Goal: Information Seeking & Learning: Compare options

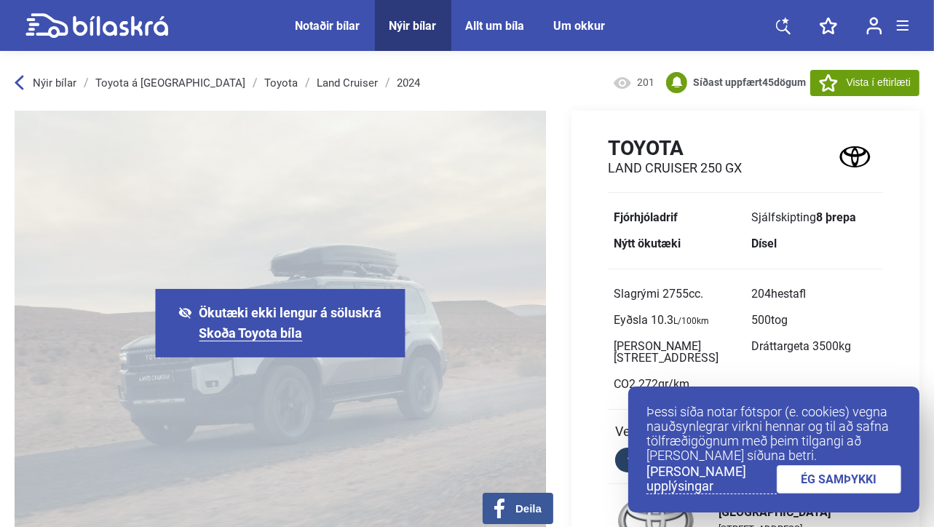
click at [828, 481] on link "ÉG SAMÞYKKI" at bounding box center [839, 479] width 125 height 28
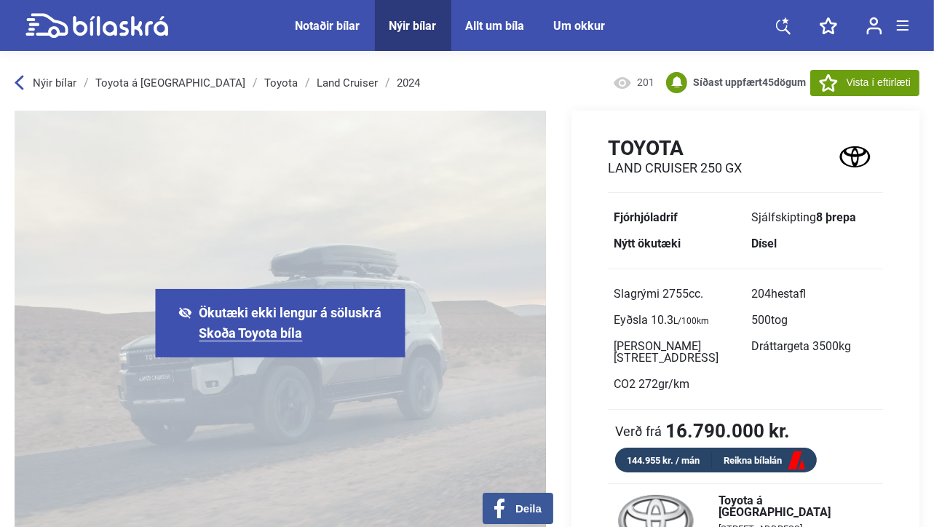
click at [258, 334] on link "Skoða Toyota bíla" at bounding box center [250, 333] width 103 height 16
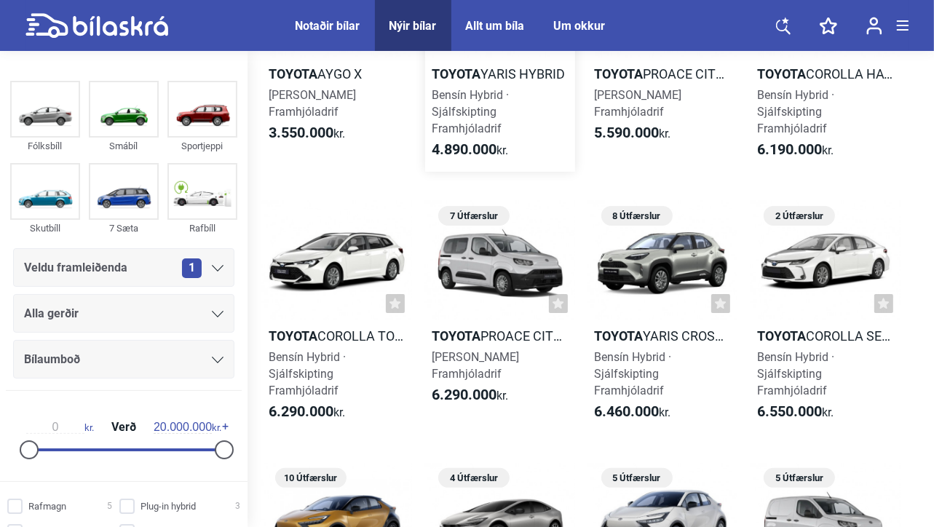
scroll to position [155, 0]
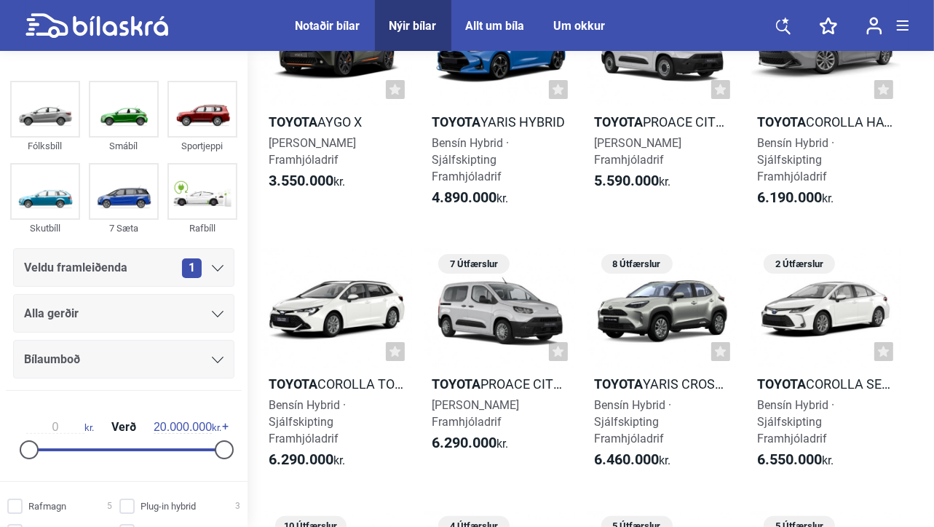
click at [321, 26] on div "Notaðir bílar" at bounding box center [328, 26] width 65 height 14
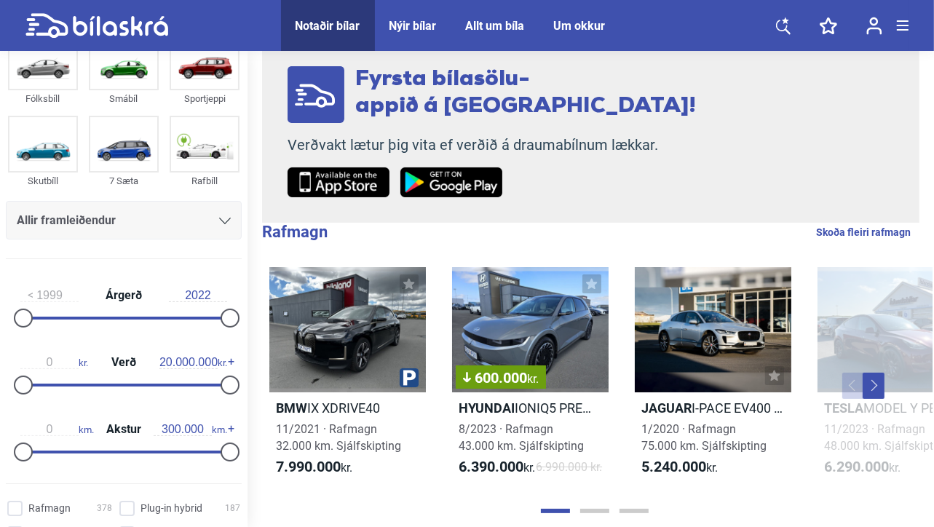
scroll to position [146, 0]
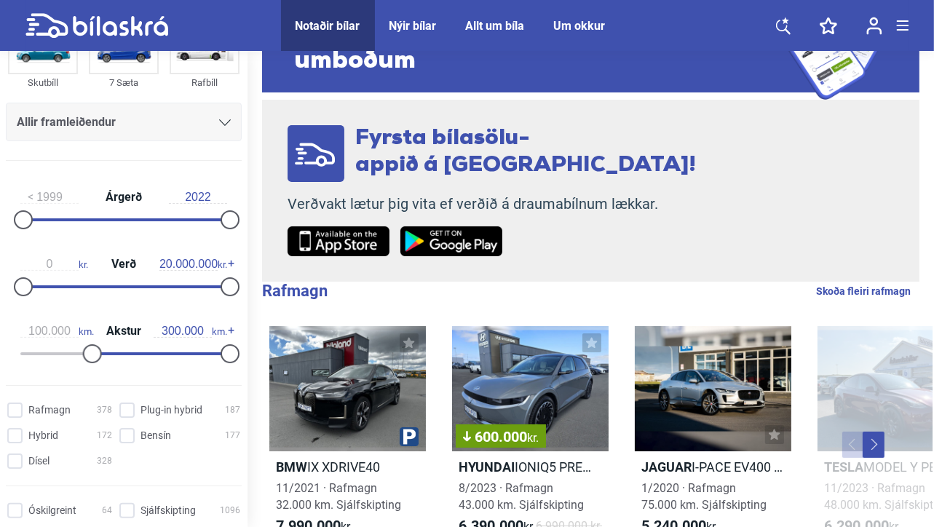
click at [89, 352] on div at bounding box center [123, 353] width 207 height 3
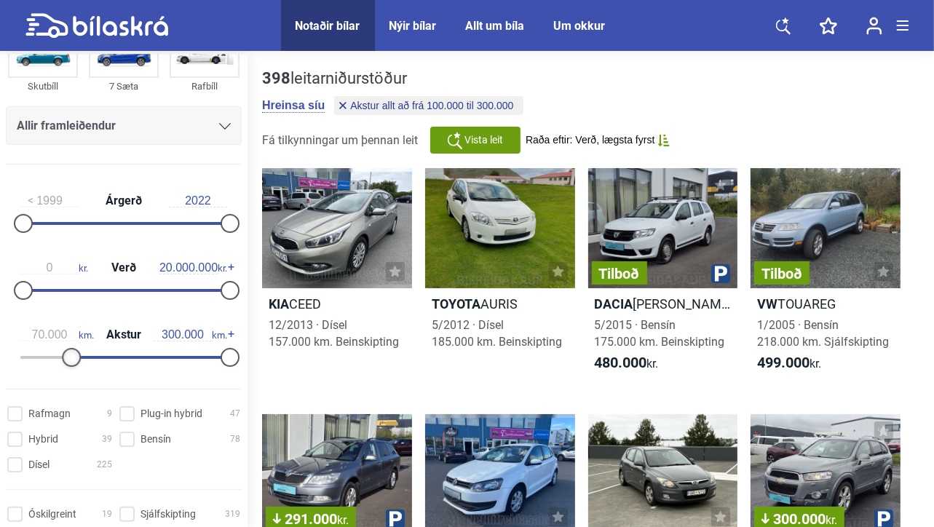
type input "60.000"
drag, startPoint x: 82, startPoint y: 355, endPoint x: 56, endPoint y: 355, distance: 26.2
click at [56, 355] on div at bounding box center [64, 357] width 19 height 19
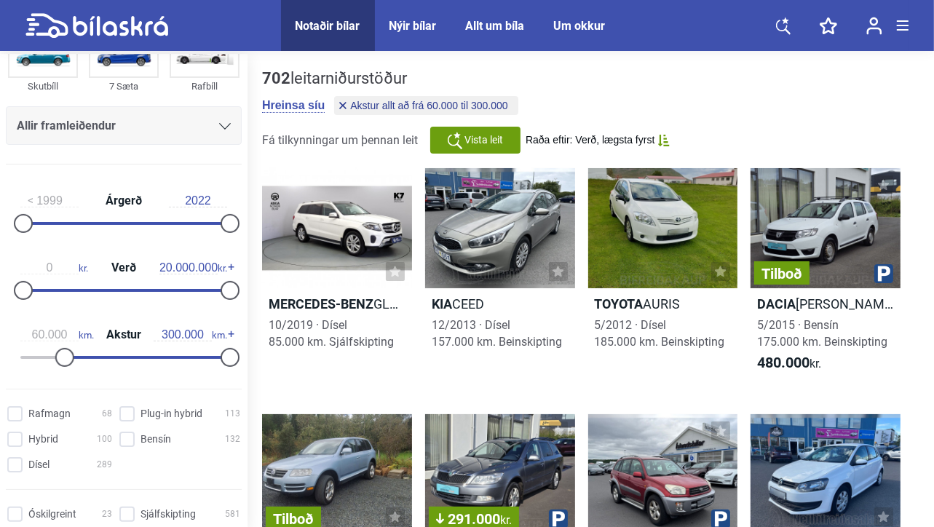
click at [130, 288] on div "0 kr. Verð 20.000.000 kr." at bounding box center [124, 276] width 236 height 67
type input "11.200.000"
drag, startPoint x: 25, startPoint y: 284, endPoint x: 138, endPoint y: 300, distance: 114.7
click at [138, 300] on div "11.200.000 kr. Verð 20.000.000 kr." at bounding box center [124, 276] width 236 height 67
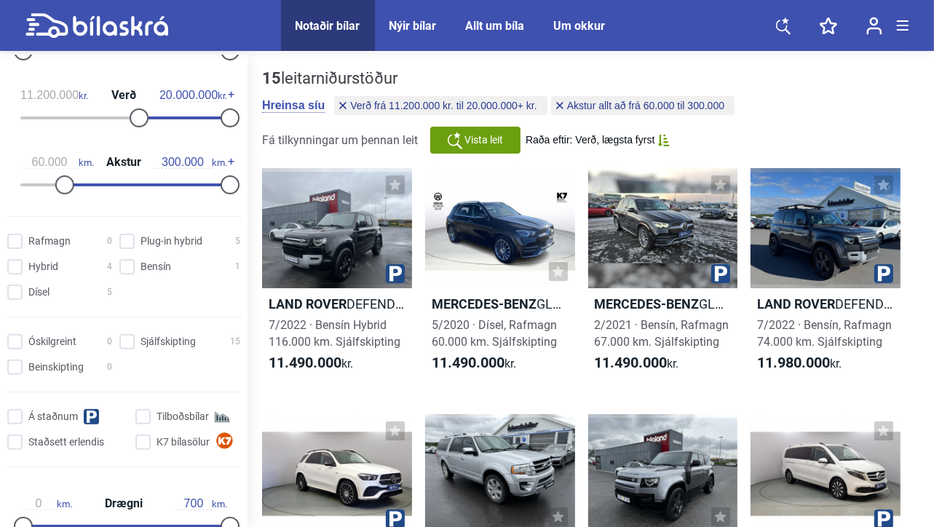
scroll to position [364, 0]
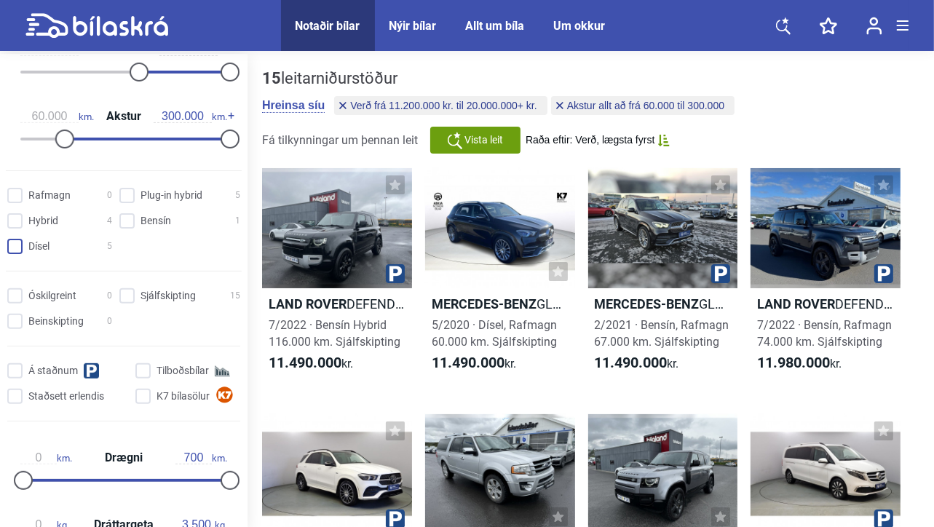
click at [13, 244] on input "Dísel 5" at bounding box center [61, 247] width 105 height 15
checkbox input "true"
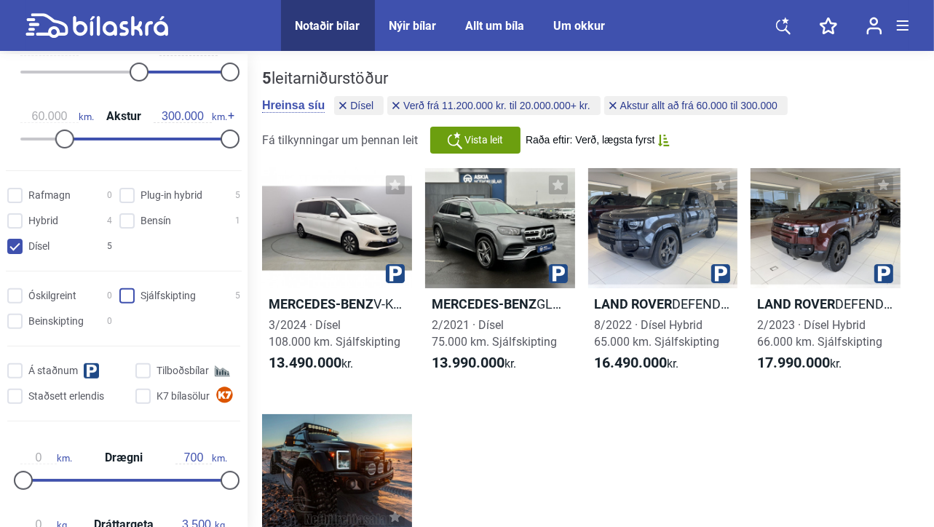
click at [126, 291] on input "Sjálfskipting 5" at bounding box center [182, 296] width 121 height 15
checkbox input "true"
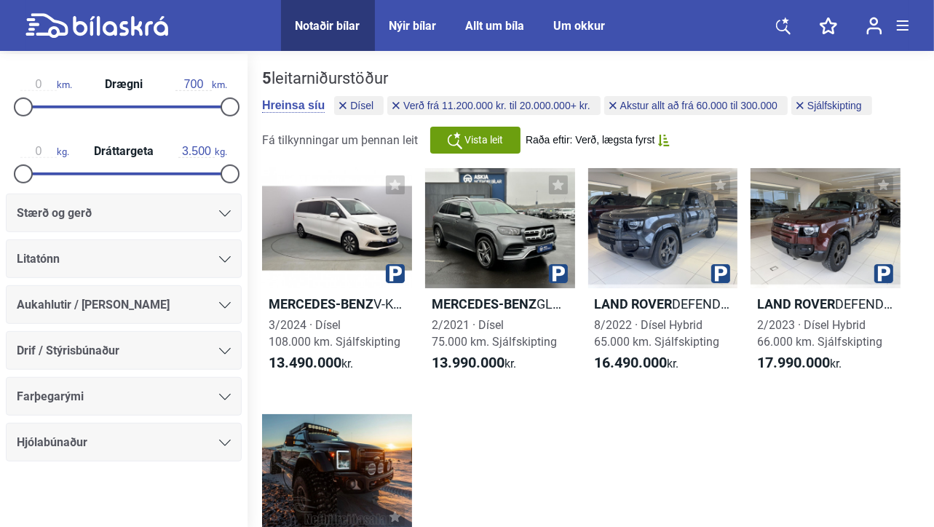
scroll to position [73, 0]
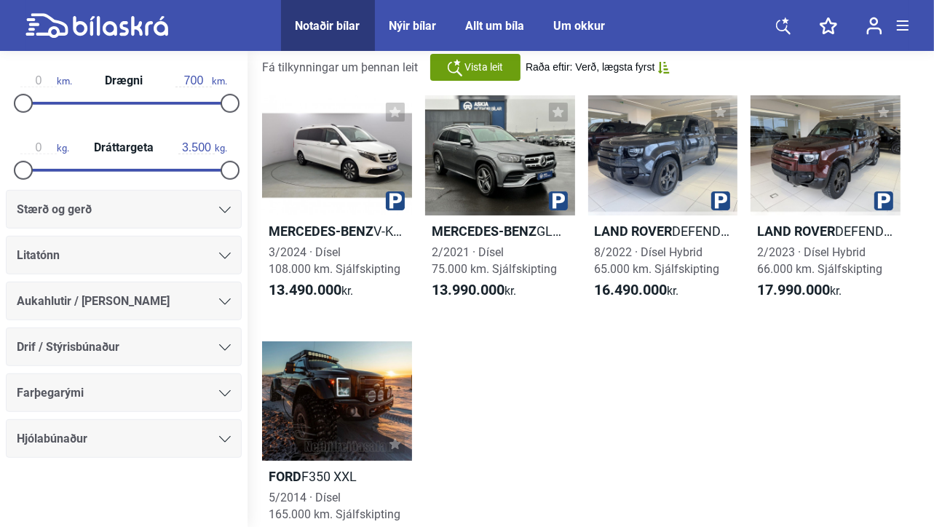
click at [151, 389] on div "Farþegarými" at bounding box center [124, 393] width 214 height 20
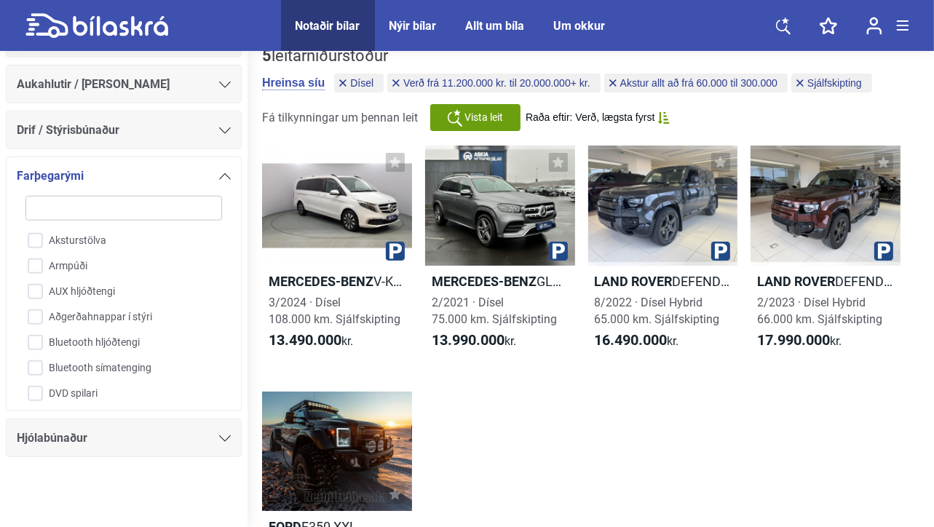
scroll to position [0, 0]
